Goal: Communication & Community: Answer question/provide support

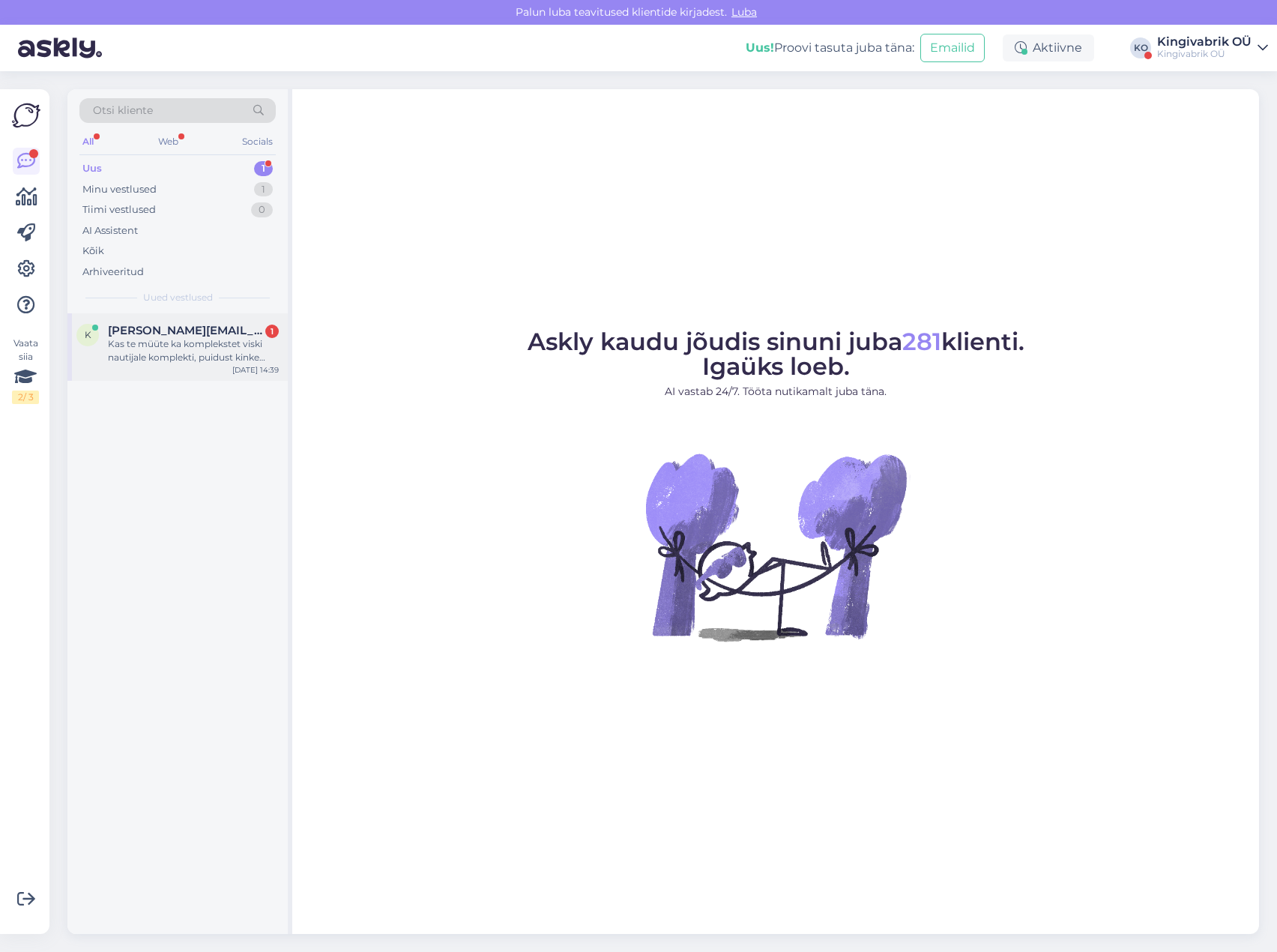
click at [203, 358] on div "Kas te müüte ka komplekstet viski nautijale komplekti, puidust kinke karpi kus …" at bounding box center [193, 350] width 171 height 27
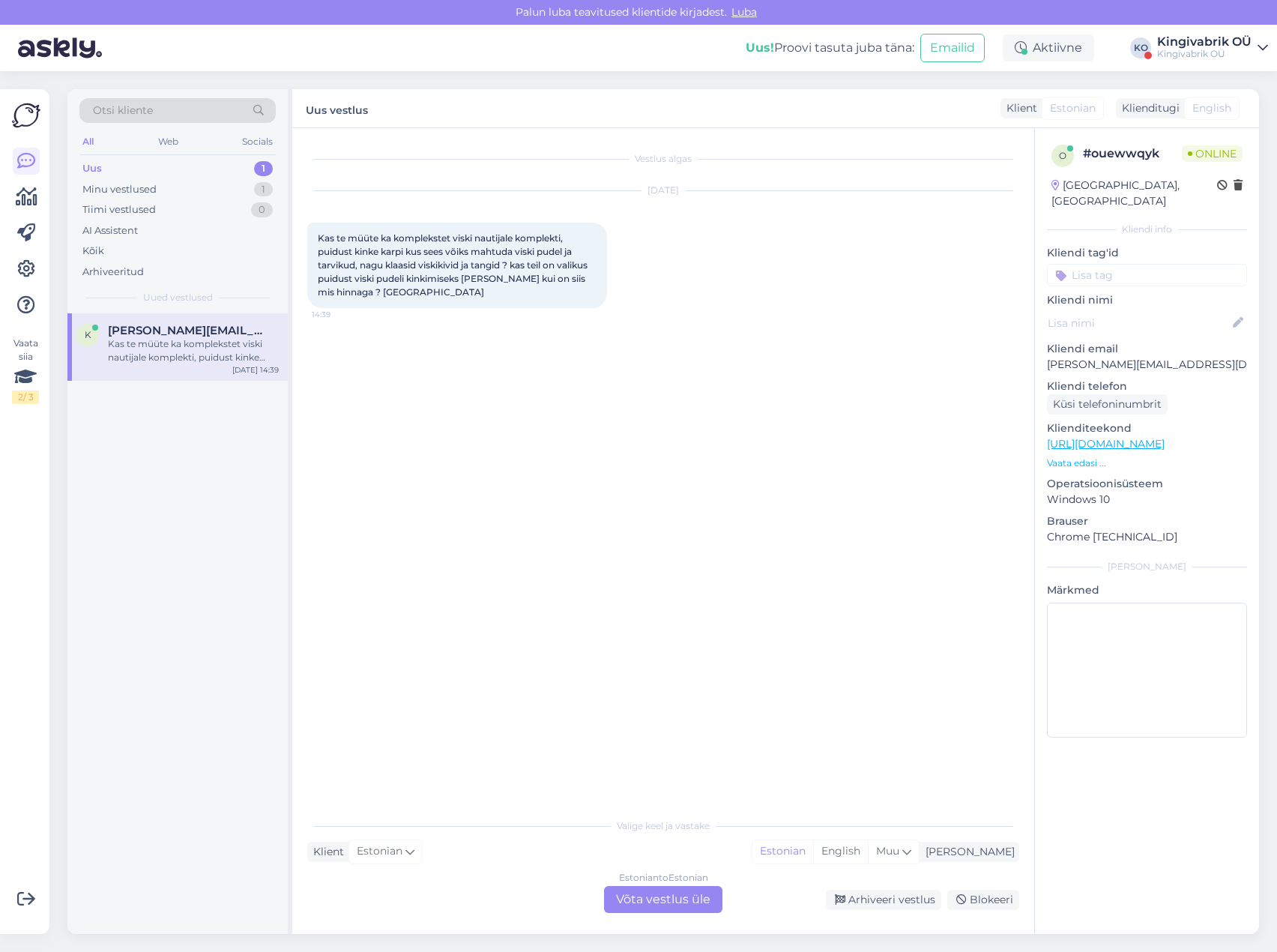
click at [651, 899] on div "Estonian to Estonian Võta vestlus üle" at bounding box center [663, 900] width 118 height 27
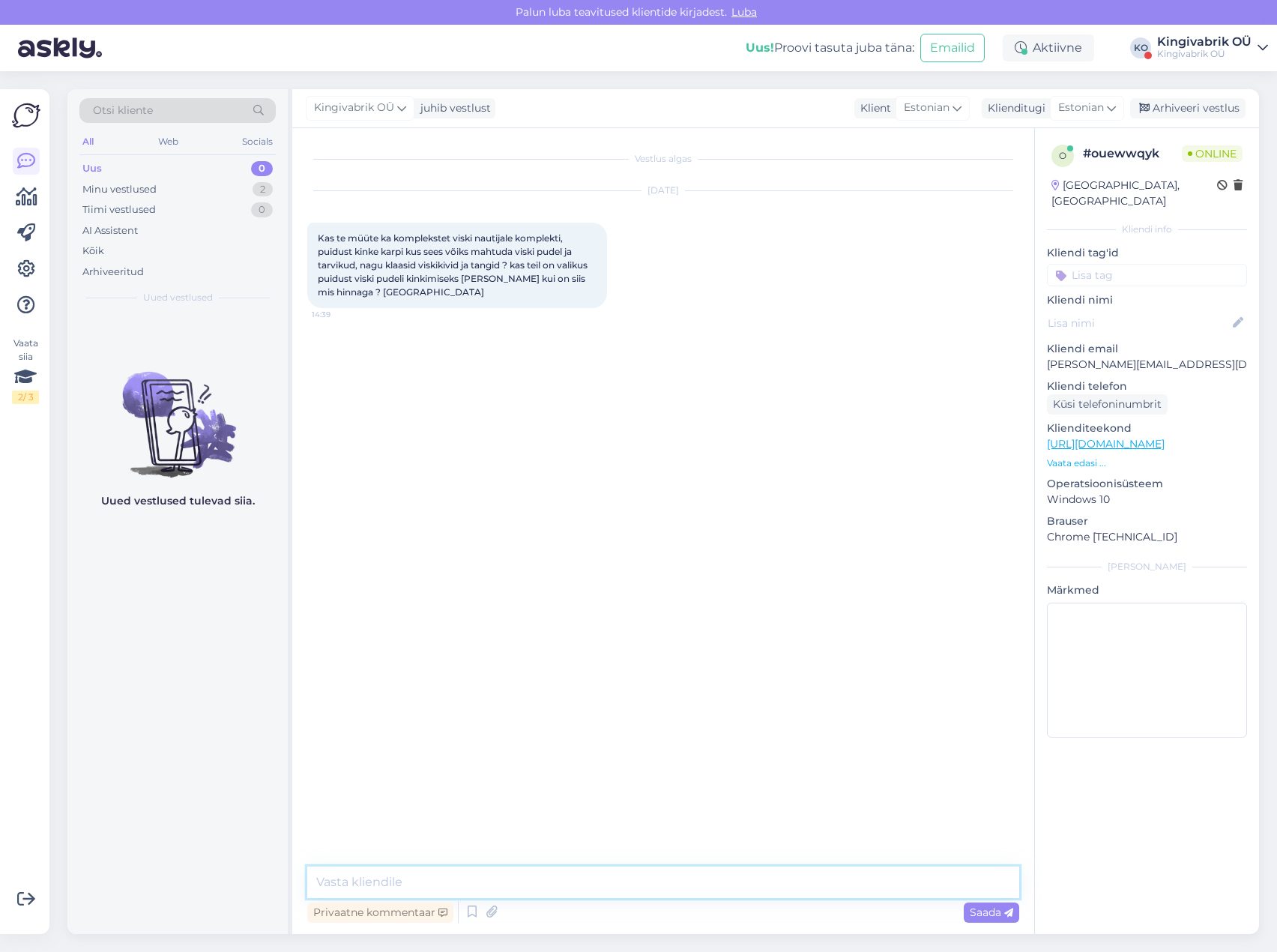
click at [549, 874] on textarea at bounding box center [664, 882] width 712 height 32
type textarea "Tere! Vaatasin üle - paraku ei leia selliseid, mis oleksid vaba alaga, et oma v…"
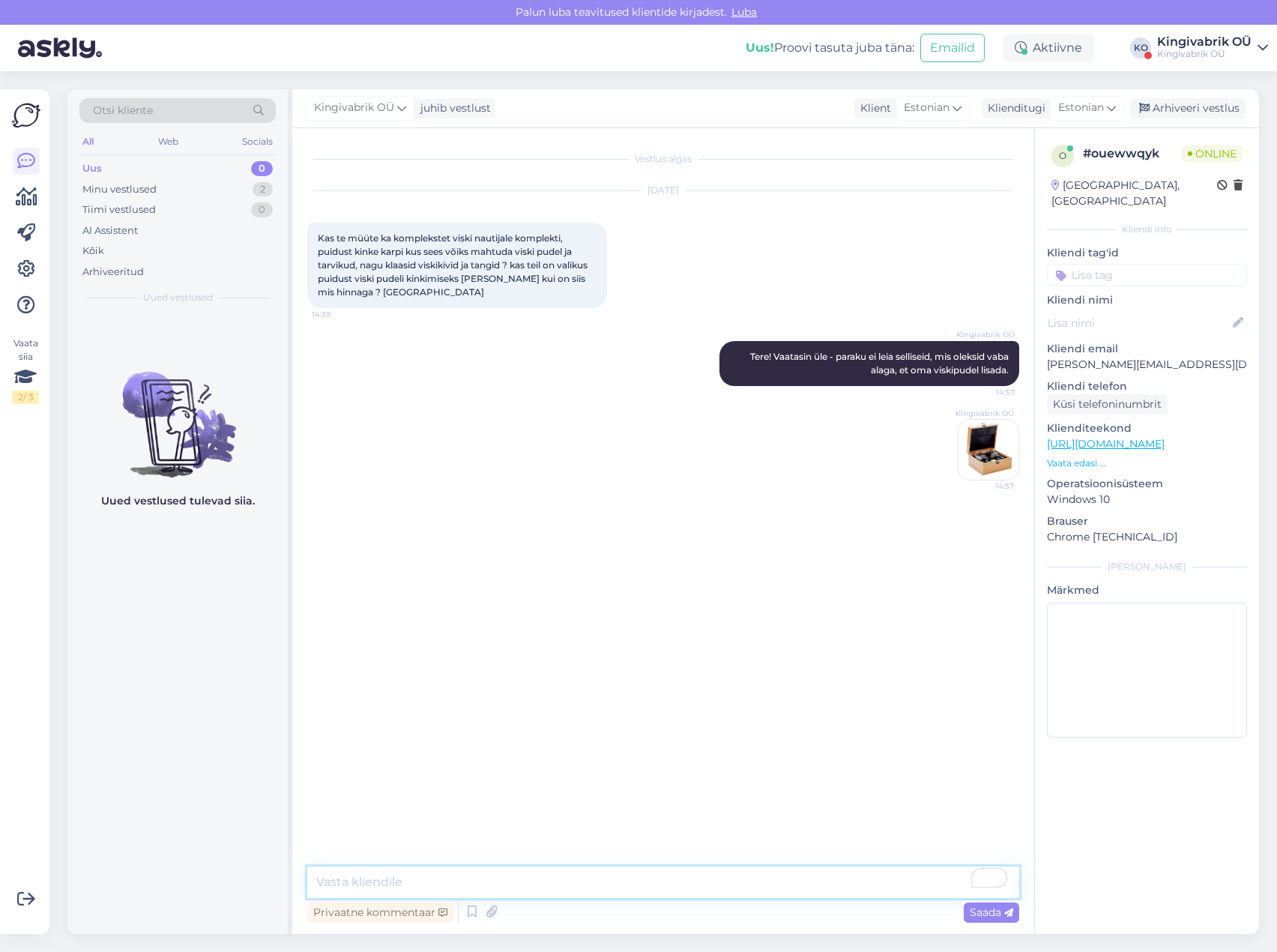
click at [768, 878] on textarea "To enrich screen reader interactions, please activate Accessibility in Grammarl…" at bounding box center [664, 882] width 712 height 32
click at [331, 873] on textarea "To enrich screen reader interactions, please activate Accessibility in Grammarl…" at bounding box center [664, 882] width 712 height 32
type textarea "Palju selliseid komplekte on veinile"
